Goal: Task Accomplishment & Management: Use online tool/utility

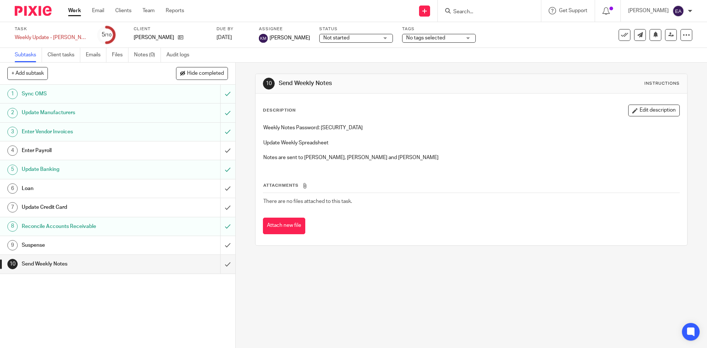
click at [494, 13] on input "Search" at bounding box center [486, 12] width 66 height 7
type input "merchant"
click at [492, 28] on link at bounding box center [496, 28] width 91 height 11
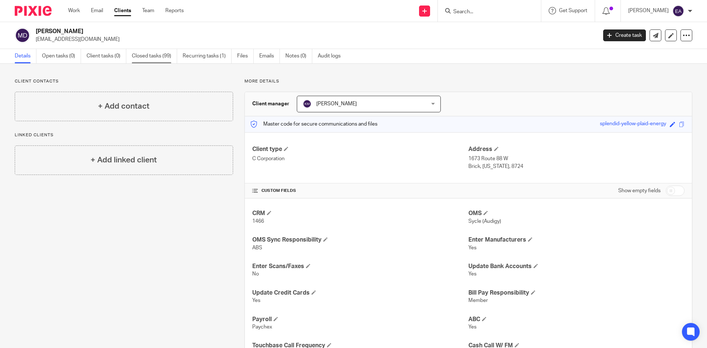
click at [161, 55] on link "Closed tasks (99)" at bounding box center [154, 56] width 45 height 14
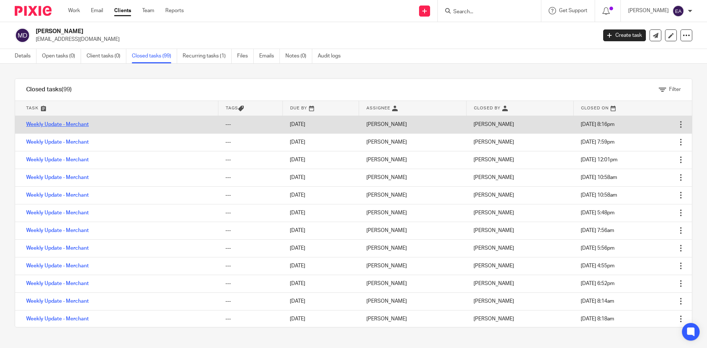
click at [80, 125] on link "Weekly Update - Merchant" at bounding box center [57, 124] width 63 height 5
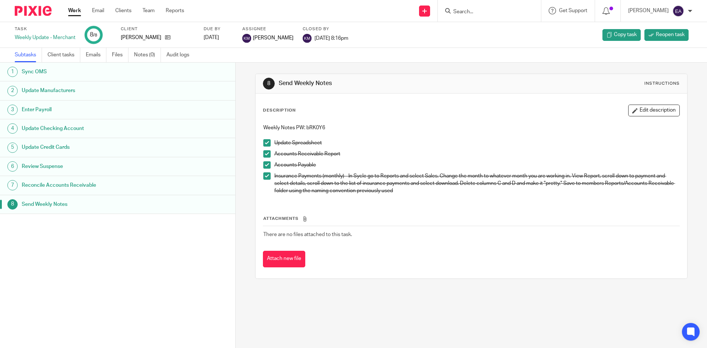
click at [43, 74] on h1 "Sync OMS" at bounding box center [91, 71] width 138 height 11
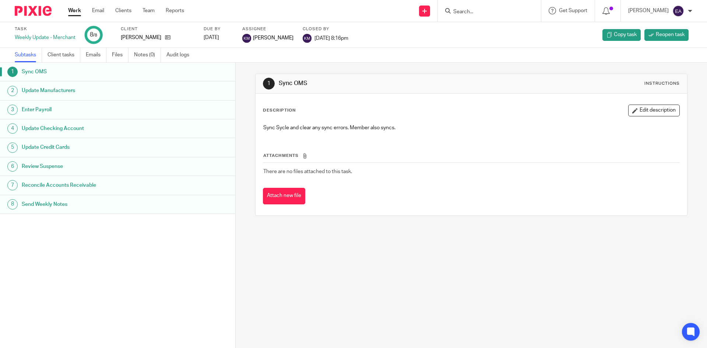
click at [46, 92] on h1 "Update Manufacturers" at bounding box center [91, 90] width 138 height 11
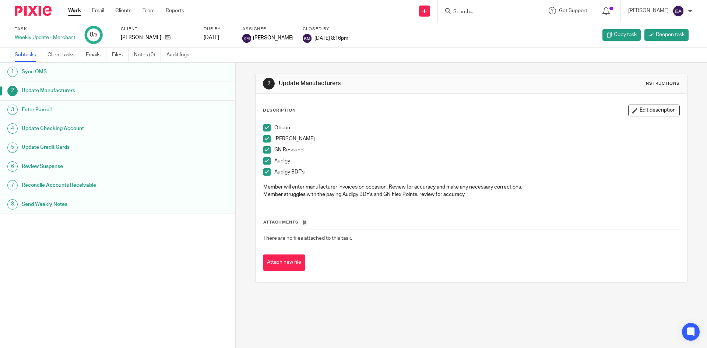
click at [263, 127] on span at bounding box center [266, 127] width 7 height 7
click at [265, 137] on span at bounding box center [266, 138] width 7 height 7
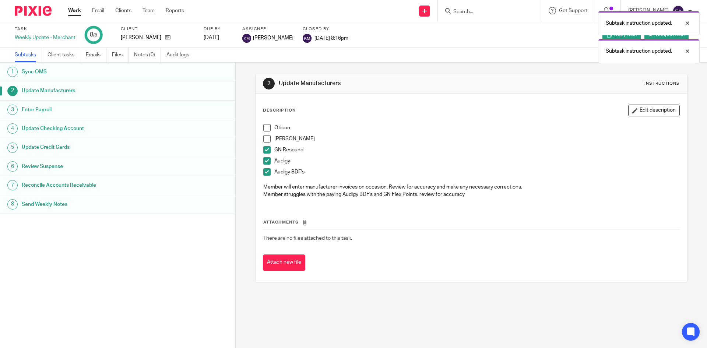
click at [266, 150] on span at bounding box center [266, 149] width 7 height 7
click at [266, 163] on span at bounding box center [266, 160] width 7 height 7
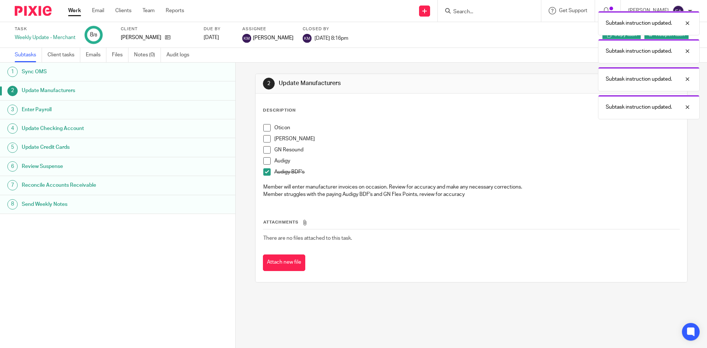
click at [263, 172] on span at bounding box center [266, 171] width 7 height 7
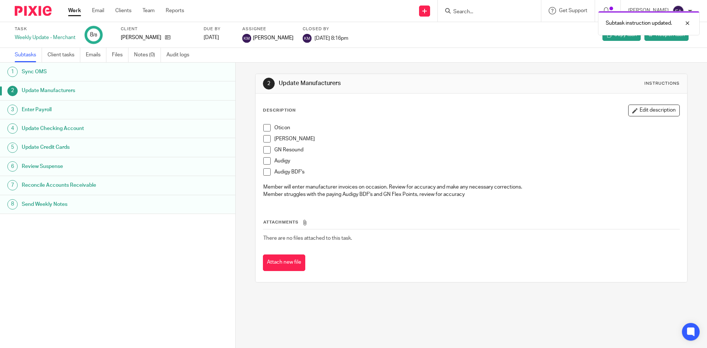
click at [270, 126] on li "Oticon" at bounding box center [471, 129] width 416 height 11
click at [265, 127] on span at bounding box center [266, 127] width 7 height 7
click at [266, 133] on li "Oticon" at bounding box center [471, 129] width 416 height 11
click at [266, 137] on span at bounding box center [266, 138] width 7 height 7
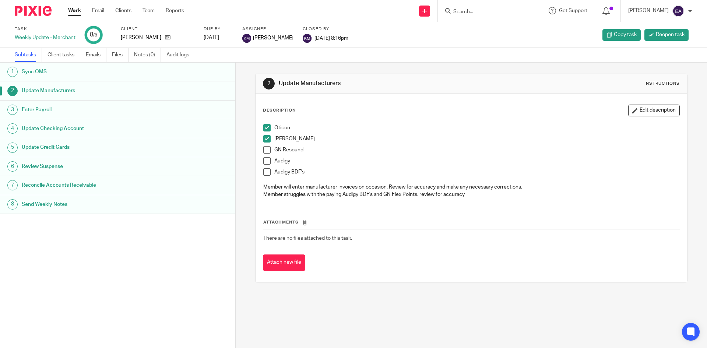
click at [265, 152] on span at bounding box center [266, 149] width 7 height 7
